Goal: Information Seeking & Learning: Learn about a topic

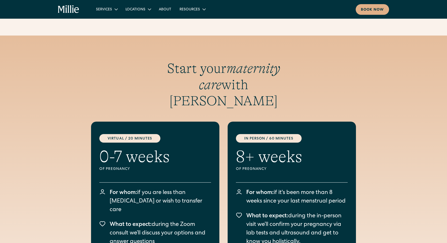
click at [75, 10] on icon "home" at bounding box center [76, 10] width 5 height 6
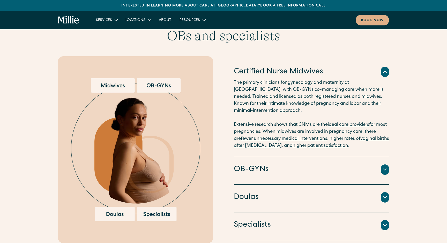
scroll to position [517, 0]
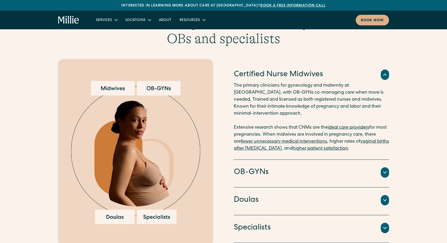
click at [244, 167] on h4 "OB-GYNs" at bounding box center [251, 172] width 35 height 11
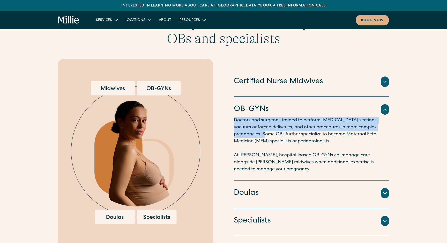
drag, startPoint x: 234, startPoint y: 114, endPoint x: 253, endPoint y: 128, distance: 23.6
click at [253, 128] on p "Doctors and surgeons trained to perform [MEDICAL_DATA] sections, vacuum or forc…" at bounding box center [311, 145] width 155 height 56
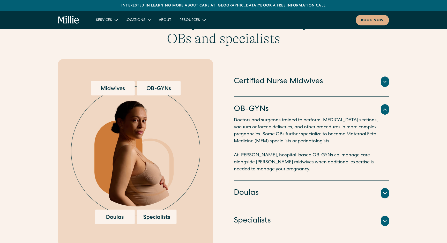
click at [260, 187] on div "Doulas" at bounding box center [311, 192] width 155 height 11
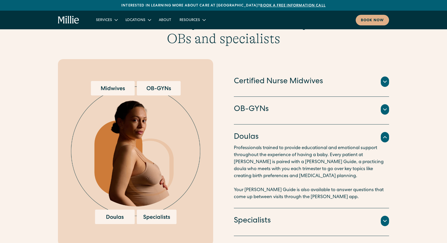
click at [260, 215] on h4 "Specialists" at bounding box center [252, 220] width 37 height 11
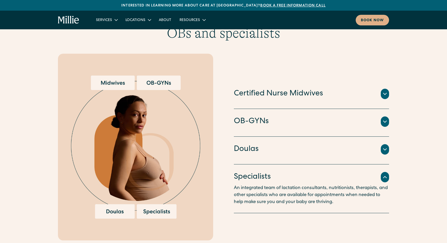
scroll to position [528, 0]
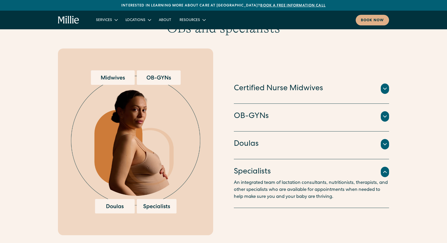
click at [260, 86] on h4 "Certified Nurse Midwives" at bounding box center [278, 88] width 89 height 11
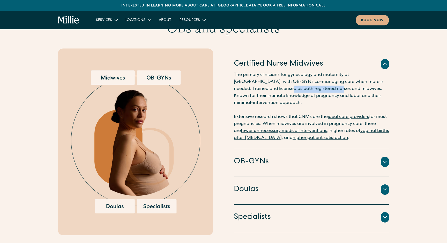
drag, startPoint x: 246, startPoint y: 82, endPoint x: 300, endPoint y: 83, distance: 53.6
click at [300, 83] on p "The primary clinicians for gynecology and maternity at [GEOGRAPHIC_DATA], with …" at bounding box center [311, 106] width 155 height 70
click at [301, 83] on p "The primary clinicians for gynecology and maternity at [GEOGRAPHIC_DATA], with …" at bounding box center [311, 106] width 155 height 70
click at [265, 156] on h4 "OB-GYNs" at bounding box center [251, 161] width 35 height 11
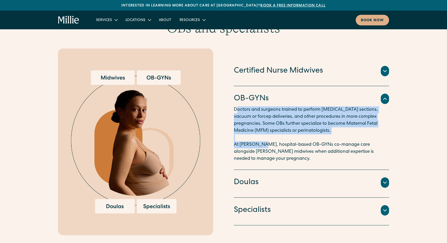
drag, startPoint x: 236, startPoint y: 102, endPoint x: 260, endPoint y: 140, distance: 44.2
click at [260, 140] on p "Doctors and surgeons trained to perform [MEDICAL_DATA] sections, vacuum or forc…" at bounding box center [311, 134] width 155 height 56
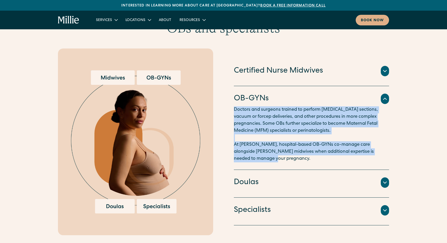
drag, startPoint x: 261, startPoint y: 152, endPoint x: 228, endPoint y: 102, distance: 60.4
click at [228, 101] on div "Certified Nurse Midwives The primary clinicians for gynecology and maternity at…" at bounding box center [223, 141] width 331 height 186
drag, startPoint x: 232, startPoint y: 91, endPoint x: 259, endPoint y: 156, distance: 70.4
click at [259, 156] on div "Certified Nurse Midwives The primary clinicians for gynecology and maternity at…" at bounding box center [223, 141] width 331 height 186
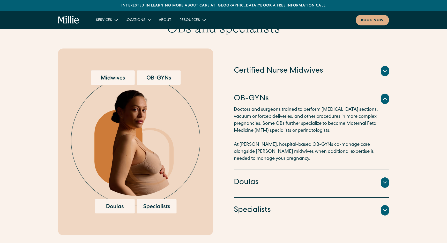
click at [255, 177] on h4 "Doulas" at bounding box center [246, 182] width 25 height 11
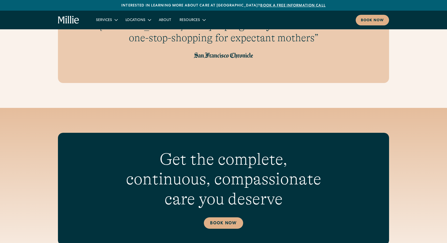
scroll to position [1754, 0]
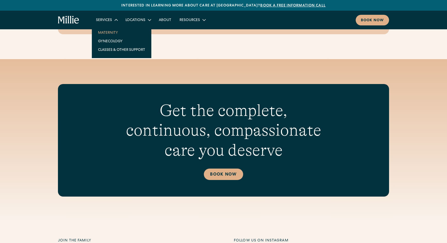
click at [106, 32] on link "Maternity" at bounding box center [121, 32] width 55 height 9
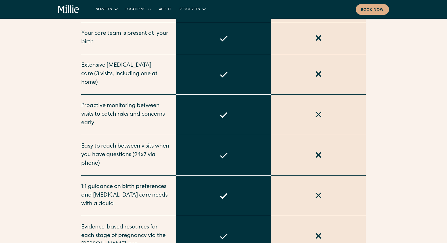
scroll to position [395, 0]
click at [126, 108] on div "Proactive monitoring between visits to catch risks and concerns early" at bounding box center [125, 114] width 89 height 26
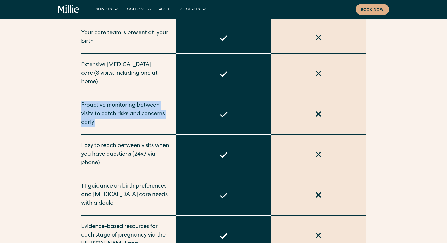
click at [126, 108] on div "Proactive monitoring between visits to catch risks and concerns early" at bounding box center [125, 114] width 89 height 26
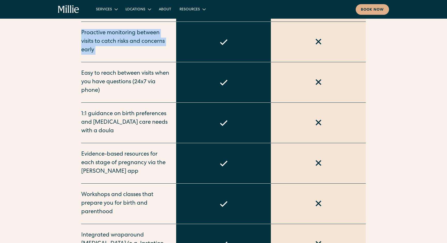
scroll to position [470, 0]
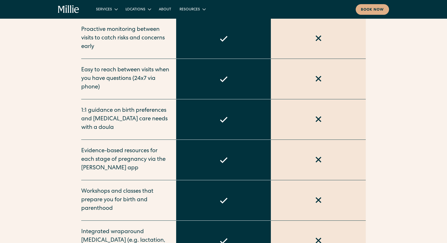
click at [126, 108] on div "1:1 guidance on birth preferences and postpartum care needs with a doula" at bounding box center [125, 119] width 89 height 26
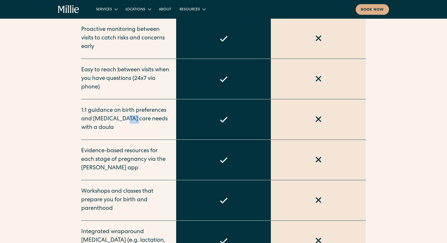
click at [126, 108] on div "1:1 guidance on birth preferences and postpartum care needs with a doula" at bounding box center [125, 119] width 89 height 26
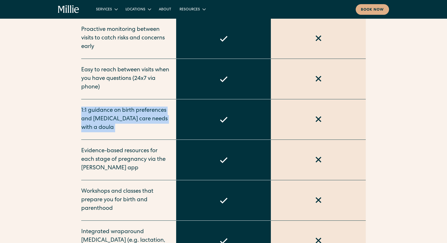
click at [126, 108] on div "1:1 guidance on birth preferences and postpartum care needs with a doula" at bounding box center [125, 119] width 89 height 26
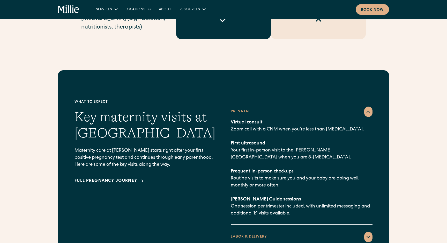
scroll to position [693, 0]
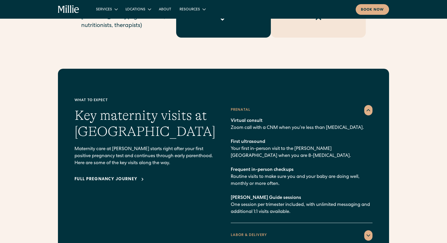
click at [248, 118] on p "Virtual consult Zoom call with a CNM when you’re less than 8 weeks pregnant. Fi…" at bounding box center [302, 166] width 142 height 98
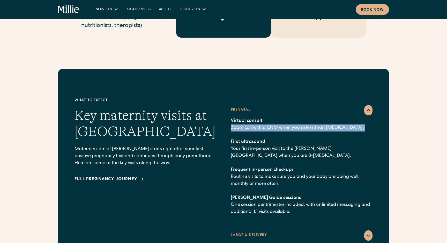
click at [248, 118] on p "Virtual consult Zoom call with a CNM when you’re less than 8 weeks pregnant. Fi…" at bounding box center [302, 166] width 142 height 98
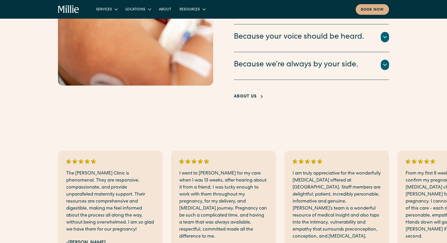
scroll to position [1133, 0]
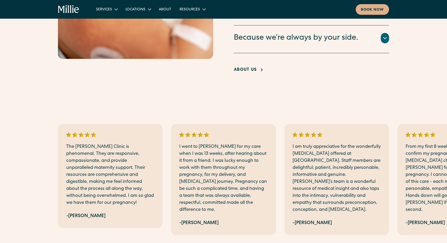
click at [306, 181] on p "I am truly appreciative for the wonderfully supportive care offered at Millie. …" at bounding box center [337, 178] width 88 height 70
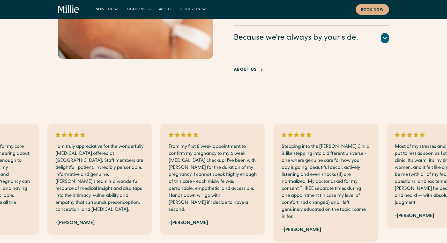
click at [333, 181] on p "Stepping into the Millie Clinic is like stepping into a different universe - on…" at bounding box center [326, 181] width 88 height 77
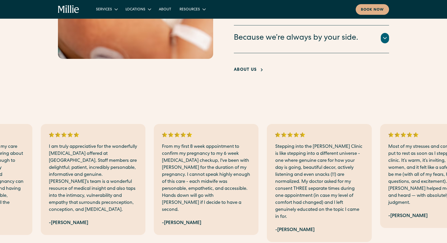
click at [299, 189] on p "Stepping into the Millie Clinic is like stepping into a different universe - on…" at bounding box center [319, 181] width 88 height 77
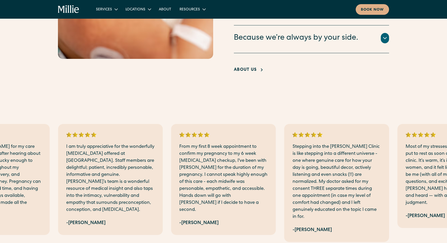
click at [347, 182] on p "Stepping into the Millie Clinic is like stepping into a different universe - on…" at bounding box center [337, 181] width 88 height 77
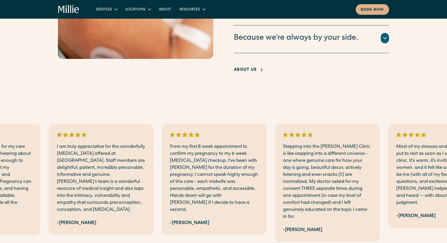
click at [283, 183] on p "Stepping into the Millie Clinic is like stepping into a different universe - on…" at bounding box center [327, 181] width 88 height 77
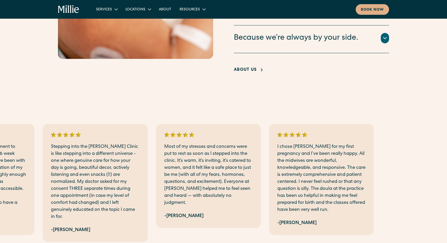
click at [212, 192] on p "Most of my stresses and concerns were put to rest as soon as I stepped into the…" at bounding box center [208, 174] width 88 height 63
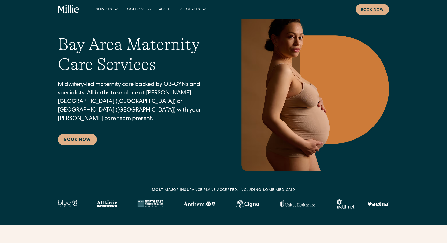
scroll to position [48, 0]
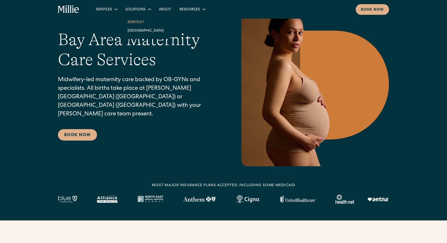
click at [136, 22] on link "Berkeley" at bounding box center [145, 22] width 45 height 9
